Goal: Task Accomplishment & Management: Use online tool/utility

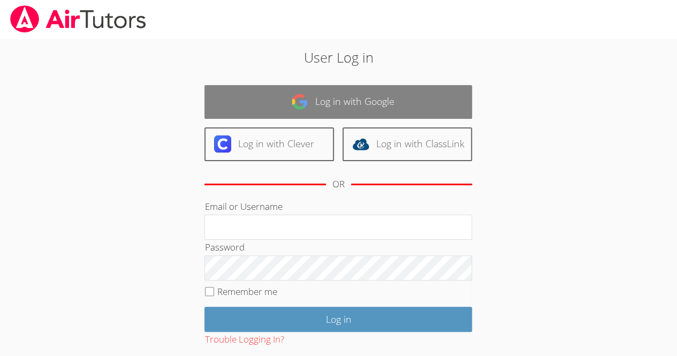
click at [290, 108] on link "Log in with Google" at bounding box center [339, 102] width 268 height 34
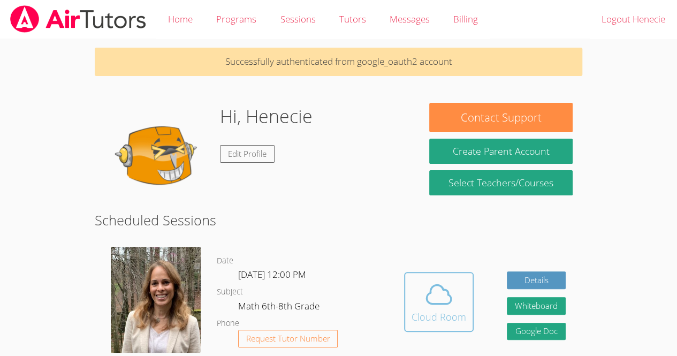
click at [445, 305] on icon at bounding box center [439, 294] width 30 height 30
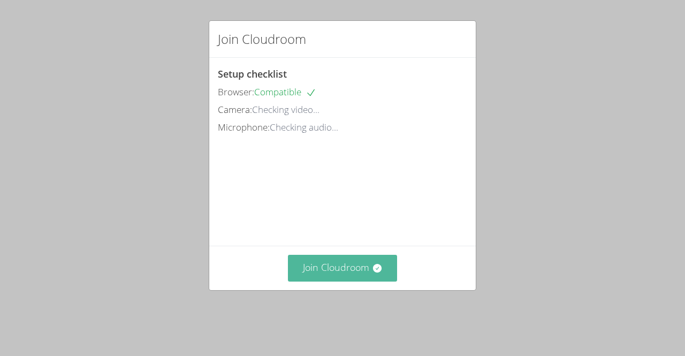
click at [354, 281] on button "Join Cloudroom" at bounding box center [343, 268] width 110 height 26
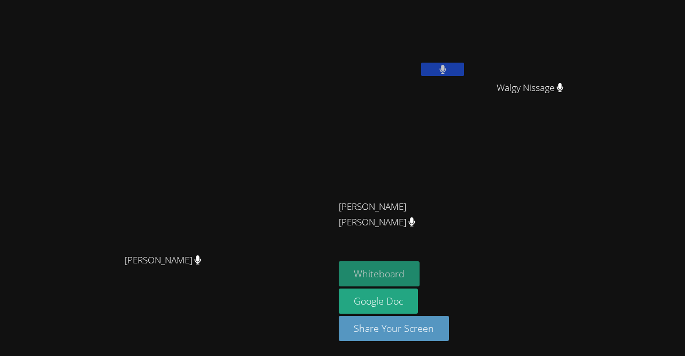
click at [420, 267] on button "Whiteboard" at bounding box center [379, 273] width 81 height 25
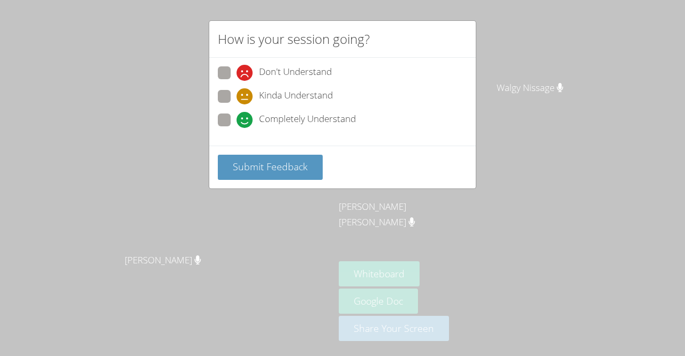
click at [236, 118] on label "Completely Understand" at bounding box center [287, 120] width 138 height 14
click at [237, 118] on input "Completely Understand" at bounding box center [241, 117] width 9 height 9
radio input "true"
